Goal: Information Seeking & Learning: Learn about a topic

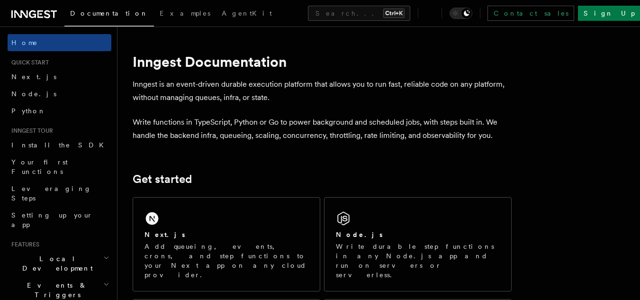
drag, startPoint x: 420, startPoint y: 135, endPoint x: 462, endPoint y: 134, distance: 42.2
click at [462, 134] on p "Write functions in TypeScript, Python or Go to power background and scheduled j…" at bounding box center [322, 129] width 379 height 27
copy p "observability"
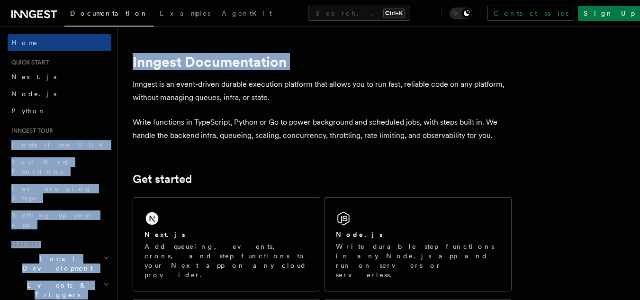
drag, startPoint x: 118, startPoint y: 89, endPoint x: 114, endPoint y: 126, distance: 36.7
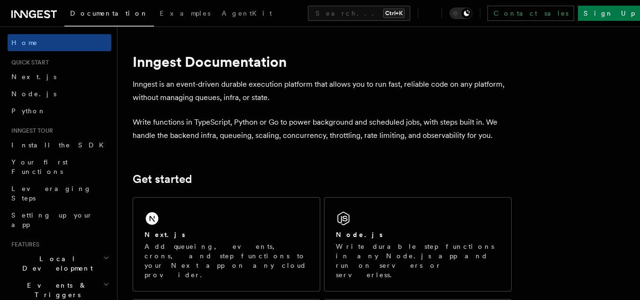
click at [105, 113] on header "Search... Documentation Examples AgentKit Home Quick start Next.js Node.js Pyth…" at bounding box center [58, 163] width 117 height 273
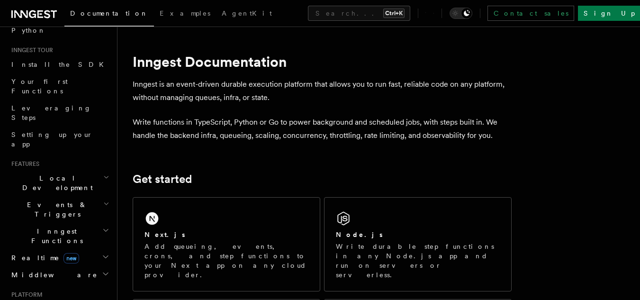
scroll to position [92, 0]
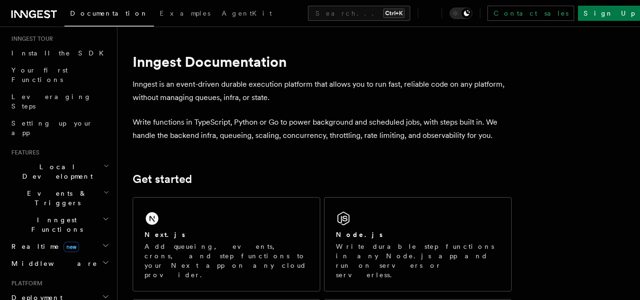
click at [103, 189] on icon "button" at bounding box center [106, 193] width 6 height 8
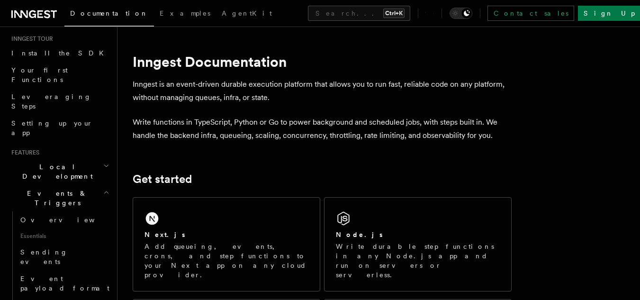
click at [103, 189] on icon "button" at bounding box center [106, 193] width 6 height 8
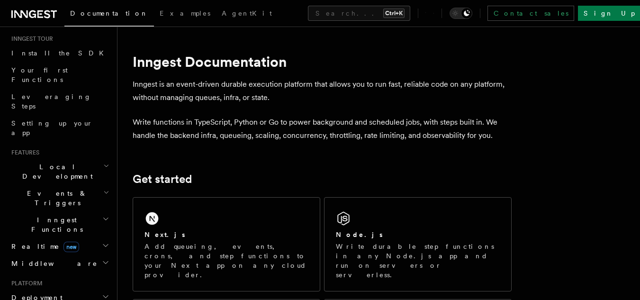
click at [91, 238] on h2 "Realtime new" at bounding box center [60, 246] width 104 height 17
click at [90, 255] on h2 "Middleware" at bounding box center [60, 263] width 104 height 17
click at [86, 238] on h2 "Realtime new" at bounding box center [60, 246] width 104 height 17
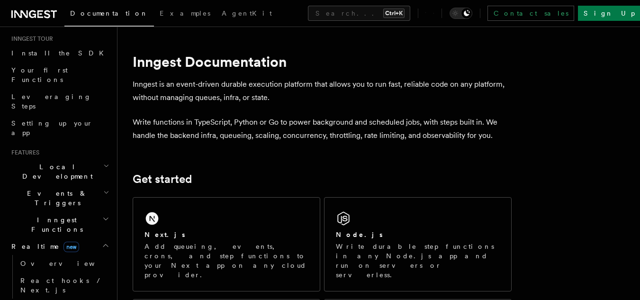
click at [86, 238] on h2 "Realtime new" at bounding box center [60, 246] width 104 height 17
click at [77, 211] on h2 "Inngest Functions" at bounding box center [60, 224] width 104 height 27
click at [71, 185] on h2 "Events & Triggers" at bounding box center [60, 198] width 104 height 27
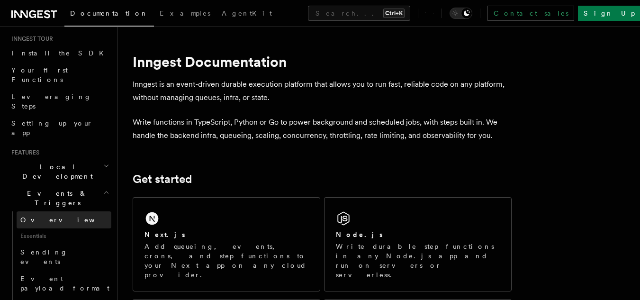
click at [60, 211] on link "Overview" at bounding box center [64, 219] width 95 height 17
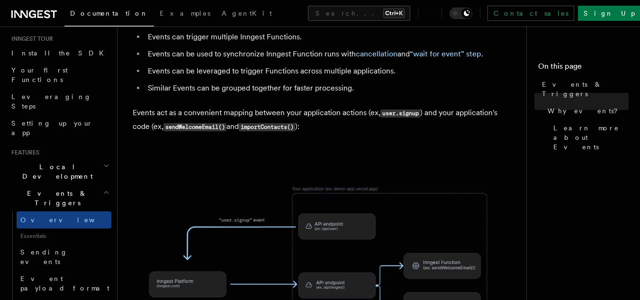
scroll to position [352, 0]
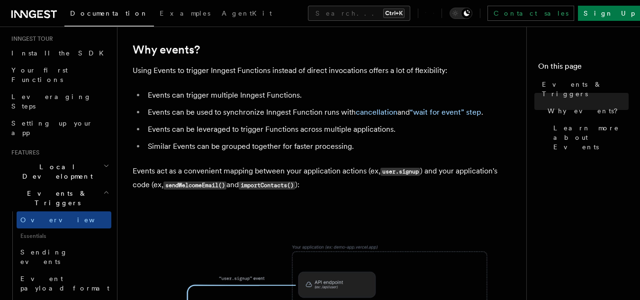
click at [332, 164] on p "Events act as a convenient mapping between your application actions (ex, user.s…" at bounding box center [322, 177] width 379 height 27
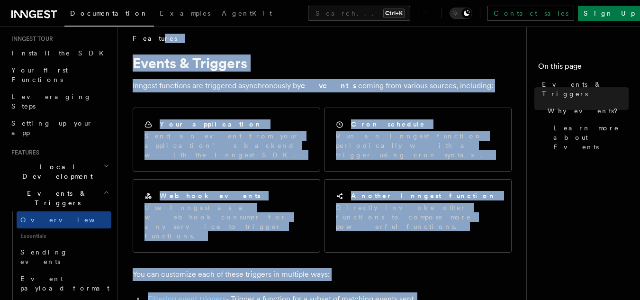
scroll to position [0, 0]
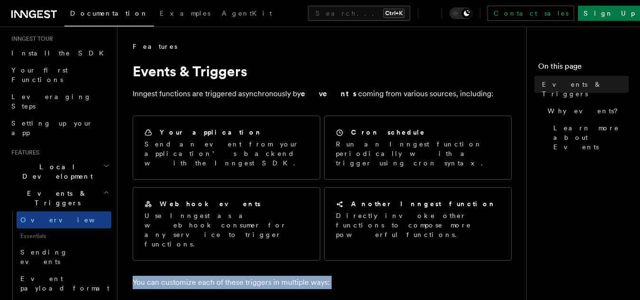
drag, startPoint x: 371, startPoint y: 130, endPoint x: 132, endPoint y: 254, distance: 269.5
copy article "You can customize each of these triggers in multiple ways: Filtering event trig…"
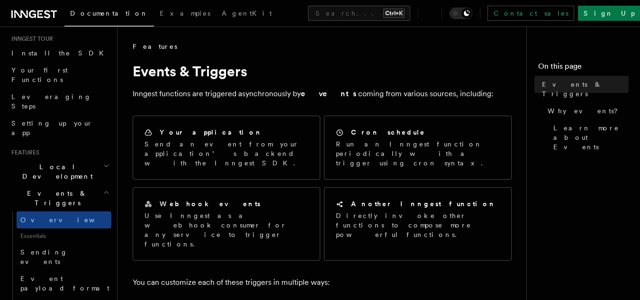
drag, startPoint x: 131, startPoint y: 91, endPoint x: 464, endPoint y: 90, distance: 332.5
copy p "Inngest functions are triggered asynchronously by events coming from various so…"
click at [83, 185] on h2 "Events & Triggers" at bounding box center [60, 198] width 104 height 27
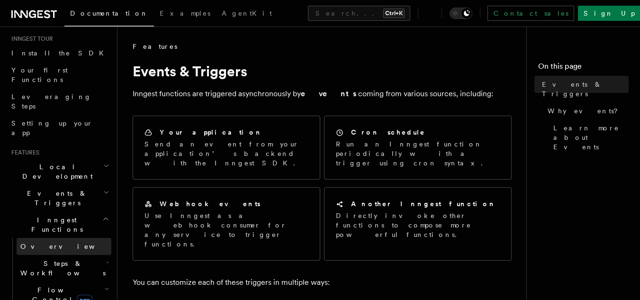
click at [45, 243] on span "Overview" at bounding box center [69, 247] width 98 height 8
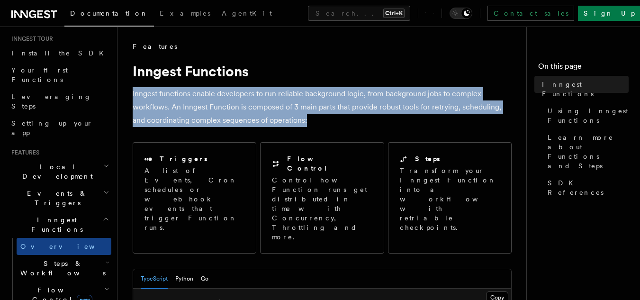
drag, startPoint x: 134, startPoint y: 92, endPoint x: 330, endPoint y: 121, distance: 198.7
click at [330, 121] on p "Inngest functions enable developers to run reliable background logic, from back…" at bounding box center [322, 107] width 379 height 40
copy p "Inngest functions enable developers to run reliable background logic, from back…"
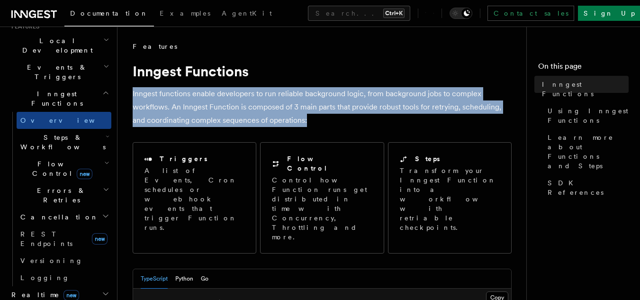
scroll to position [224, 0]
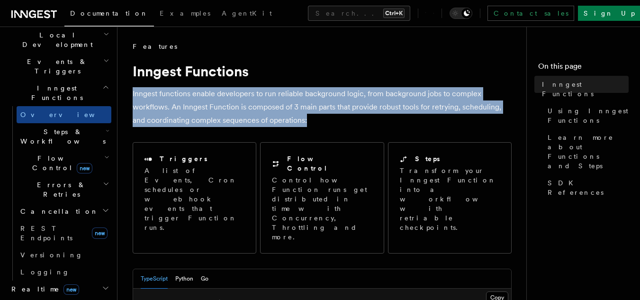
click at [261, 116] on p "Inngest functions enable developers to run reliable background logic, from back…" at bounding box center [322, 107] width 379 height 40
drag, startPoint x: 135, startPoint y: 93, endPoint x: 306, endPoint y: 123, distance: 174.4
click at [317, 122] on p "Inngest functions enable developers to run reliable background logic, from back…" at bounding box center [322, 107] width 379 height 40
click at [313, 124] on p "Inngest functions enable developers to run reliable background logic, from back…" at bounding box center [322, 107] width 379 height 40
drag, startPoint x: 306, startPoint y: 120, endPoint x: 129, endPoint y: 97, distance: 178.6
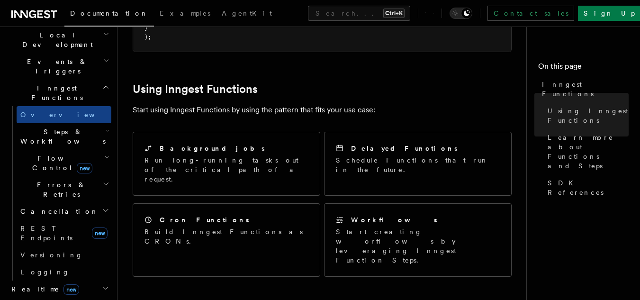
scroll to position [402, 0]
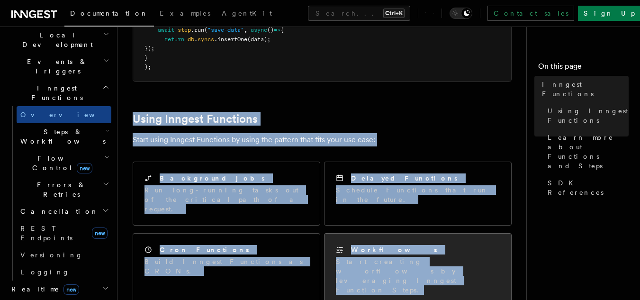
drag, startPoint x: 136, startPoint y: 63, endPoint x: 477, endPoint y: 228, distance: 379.0
click at [477, 228] on article "Features Inngest Functions Inngest functions enable developers to run reliable …" at bounding box center [326, 237] width 386 height 1194
copy article "Using Inngest Functions Start using Inngest Functions by using the pattern that…"
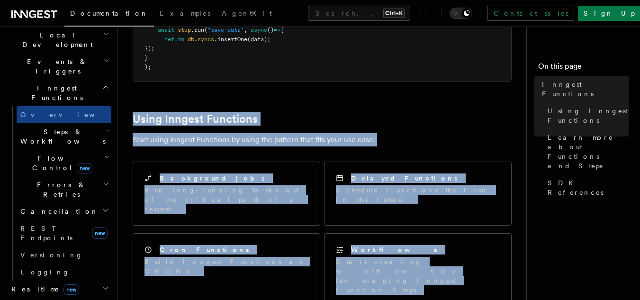
click at [102, 83] on icon "button" at bounding box center [105, 87] width 7 height 8
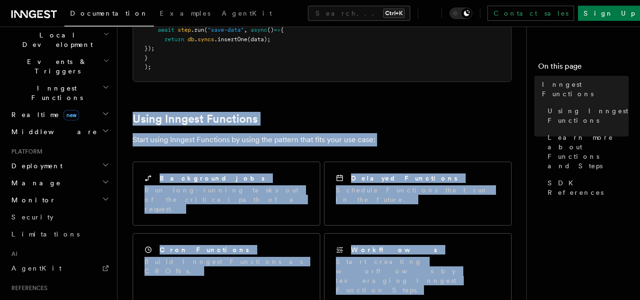
click at [90, 106] on h2 "Realtime new" at bounding box center [60, 114] width 104 height 17
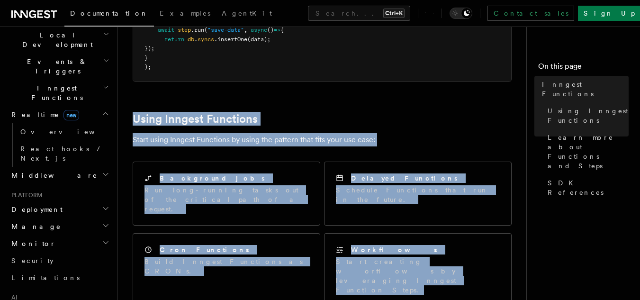
click at [67, 167] on h2 "Middleware" at bounding box center [60, 175] width 104 height 17
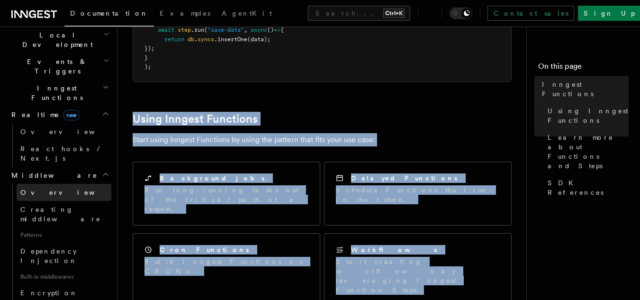
click at [36, 189] on span "Overview" at bounding box center [69, 193] width 98 height 8
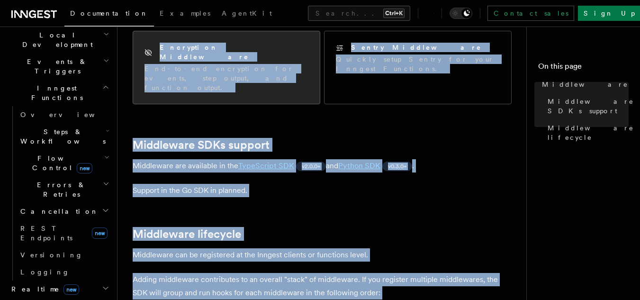
scroll to position [138, 0]
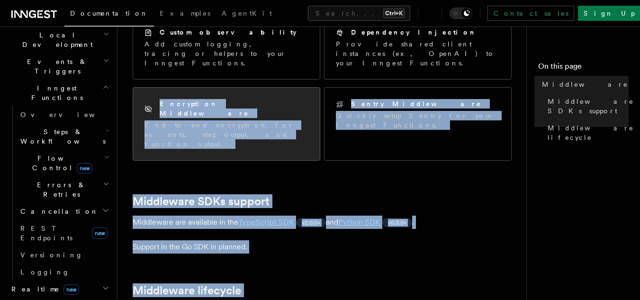
drag, startPoint x: 369, startPoint y: 190, endPoint x: 162, endPoint y: 108, distance: 222.1
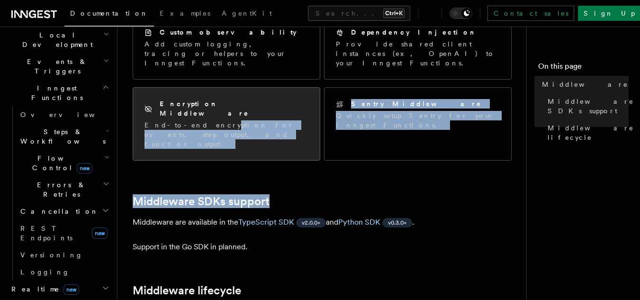
drag, startPoint x: 343, startPoint y: 148, endPoint x: 199, endPoint y: 111, distance: 148.2
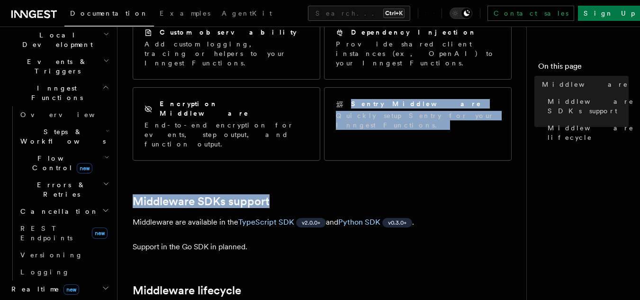
click at [240, 133] on div "Custom observability Add custom logging, tracing or helpers to your Inngest Fun…" at bounding box center [322, 88] width 379 height 153
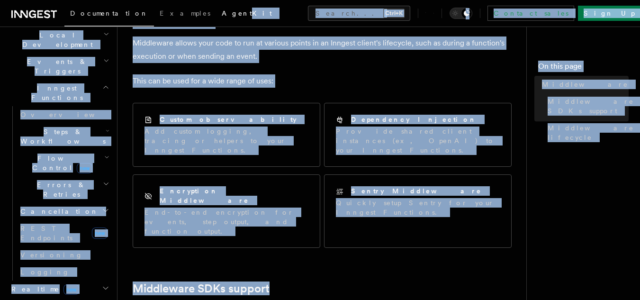
scroll to position [0, 0]
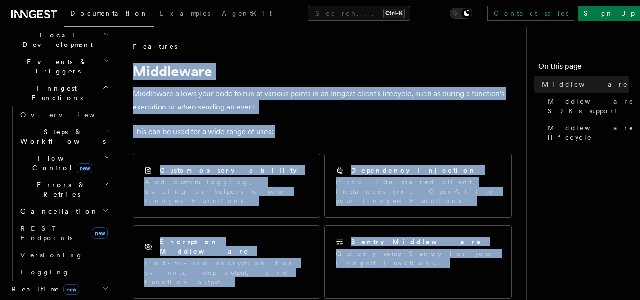
drag, startPoint x: 470, startPoint y: 144, endPoint x: 134, endPoint y: 72, distance: 343.9
copy article "Middleware Middleware allows your code to run at various points in an Inngest c…"
click at [102, 299] on icon "button" at bounding box center [106, 305] width 8 height 8
click at [102, 284] on icon "button" at bounding box center [106, 288] width 8 height 8
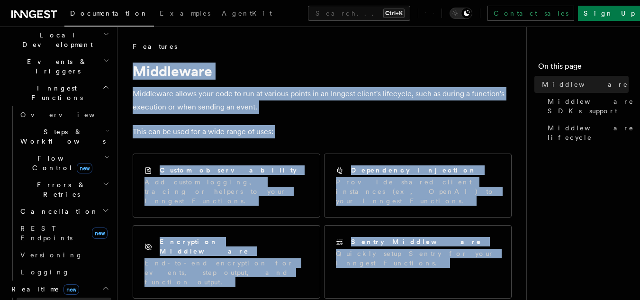
click at [40, 299] on span "Overview" at bounding box center [69, 306] width 98 height 8
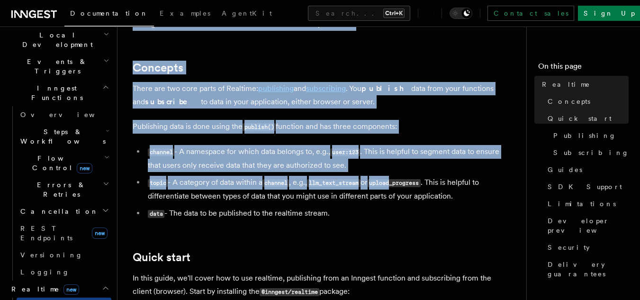
scroll to position [205, 0]
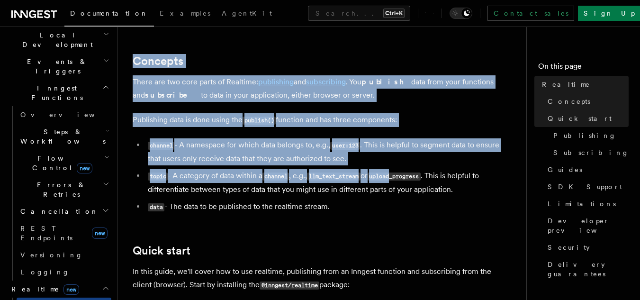
drag, startPoint x: 134, startPoint y: 70, endPoint x: 405, endPoint y: 205, distance: 303.3
copy article "Realtime TypeScript SDK v3.32.0+ Go SDK v0.9.0+ Python v0.5.9+ Realtime is curr…"
